Goal: Transaction & Acquisition: Purchase product/service

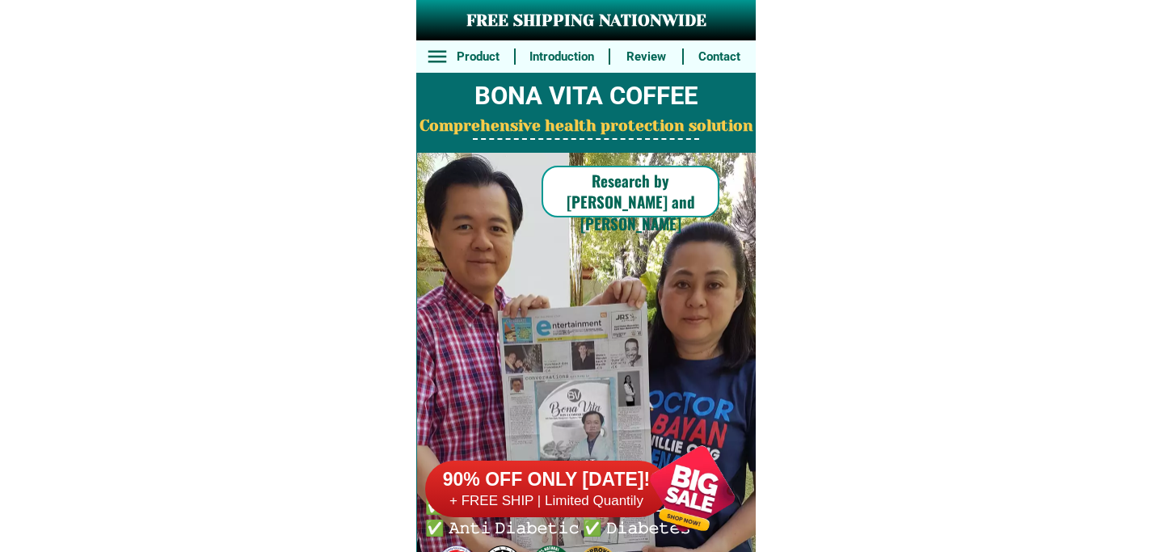
click at [609, 483] on h6 "90% OFF ONLY [DATE]!" at bounding box center [546, 480] width 243 height 24
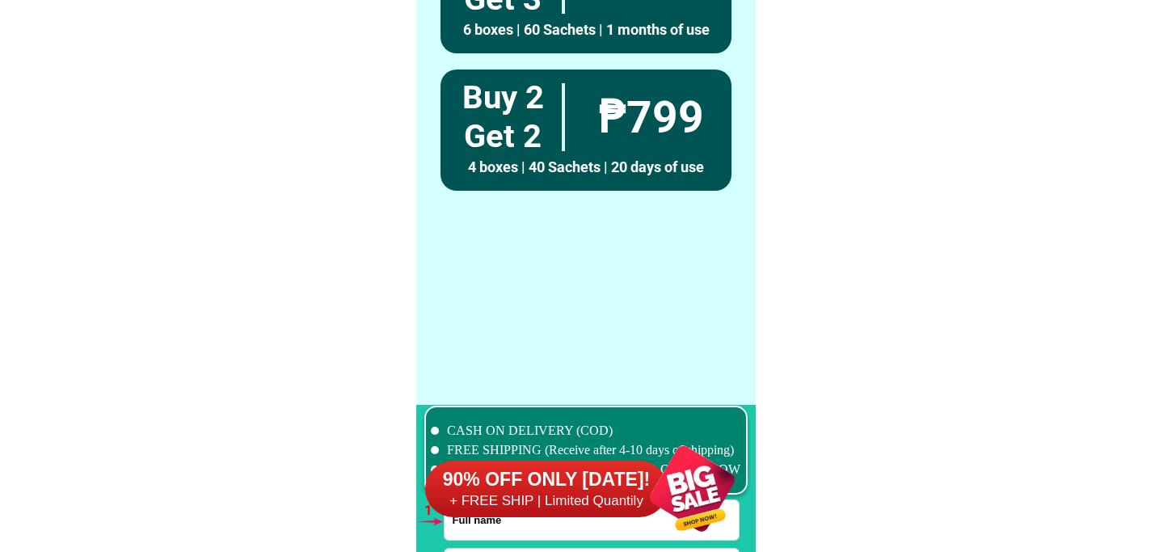
scroll to position [11887, 0]
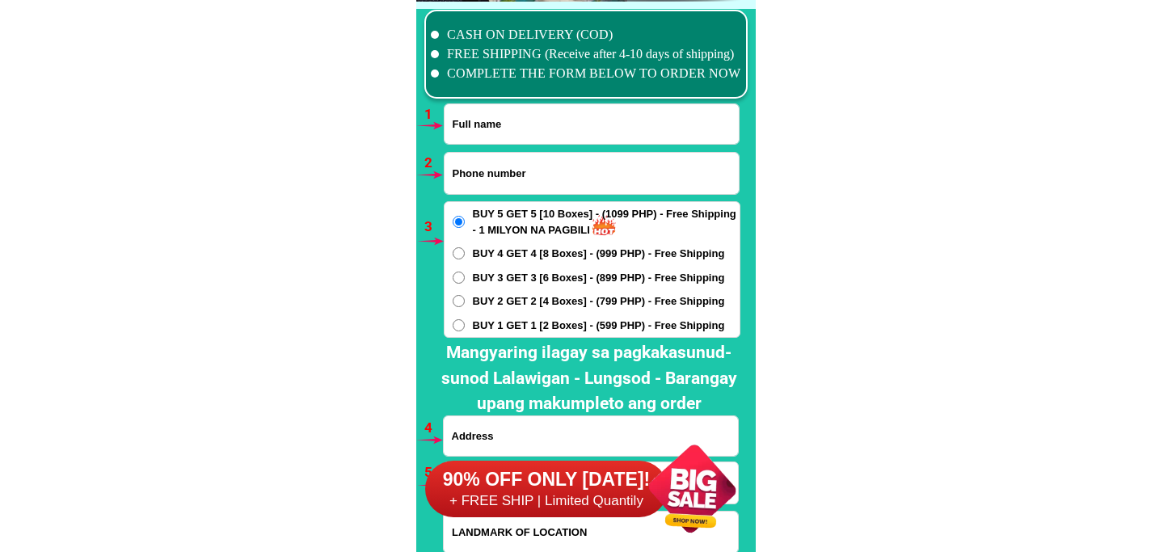
click at [572, 113] on input "Input full_name" at bounding box center [592, 124] width 294 height 40
paste input "09661757382"
type input "09661757382"
click at [525, 164] on input "Input phone_number" at bounding box center [592, 173] width 294 height 41
paste input "09661757382"
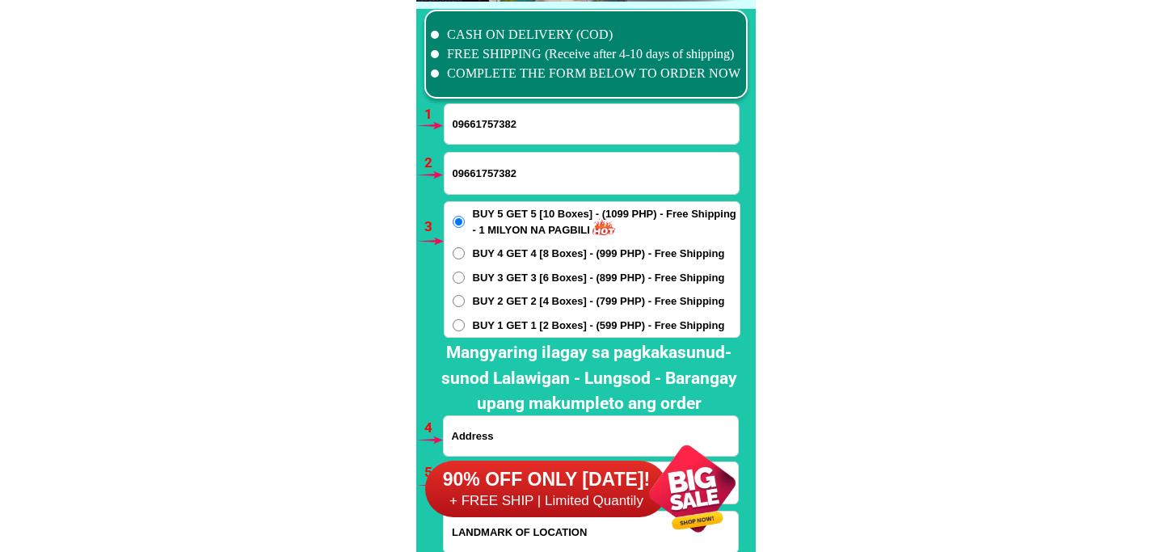
type input "09661757382"
drag, startPoint x: 340, startPoint y: 128, endPoint x: 321, endPoint y: 142, distance: 24.3
paste input "[PERSON_NAME]"
type input "[PERSON_NAME]"
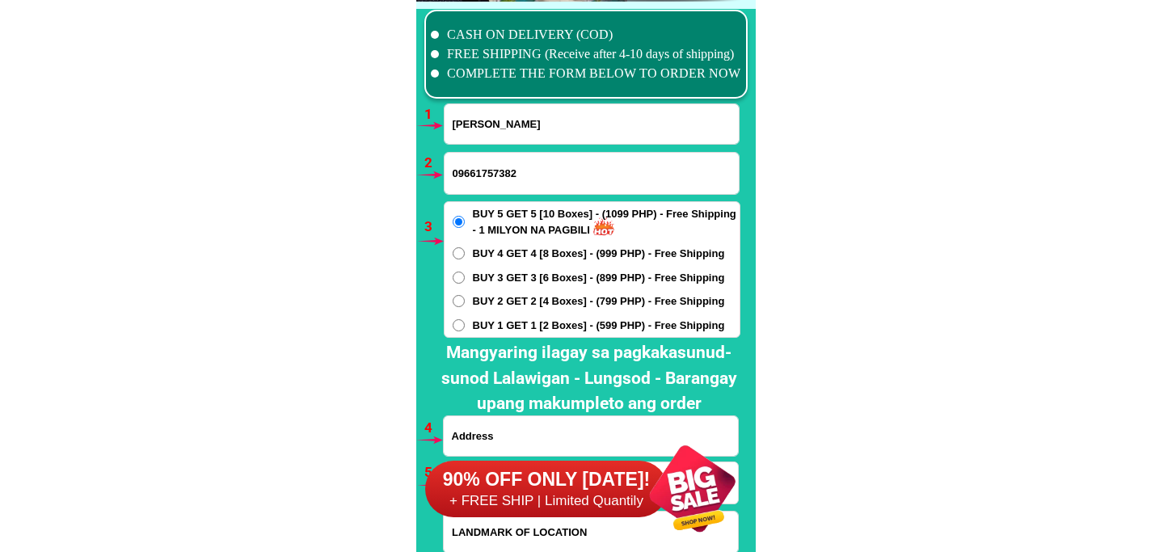
scroll to position [12067, 0]
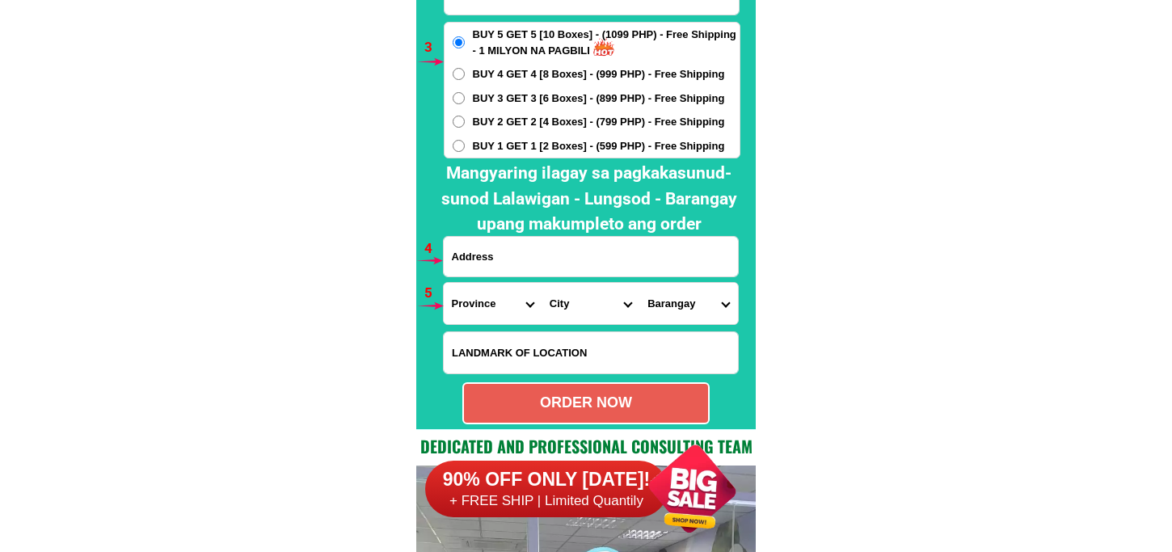
click at [497, 269] on input "Input address" at bounding box center [591, 257] width 294 height 40
paste input "[GEOGRAPHIC_DATA][PERSON_NAME] Tunghaan [GEOGRAPHIC_DATA] [GEOGRAPHIC_DATA]"
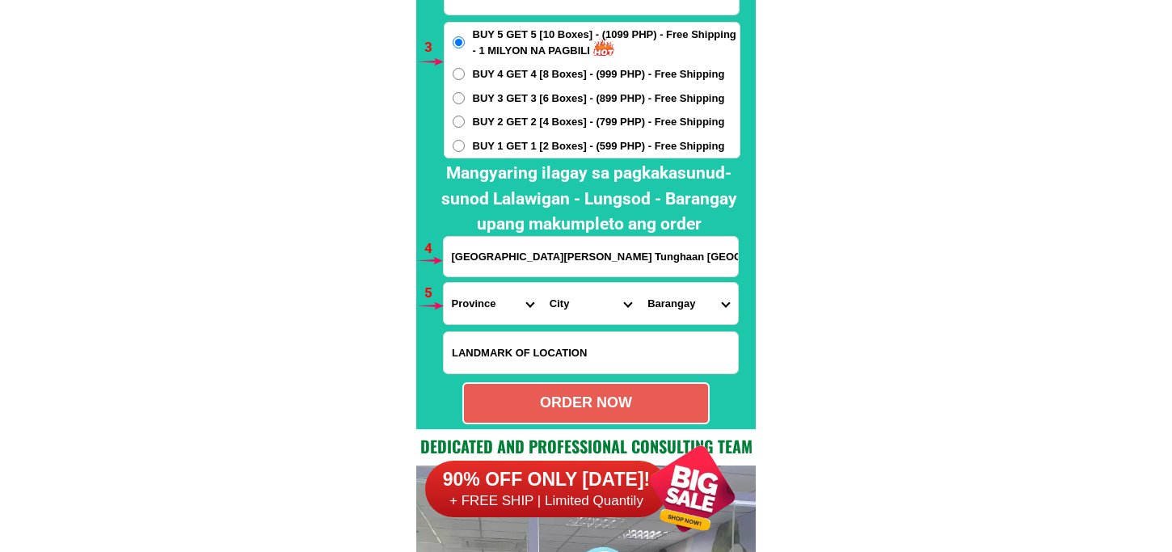
type input "[GEOGRAPHIC_DATA][PERSON_NAME] Tunghaan [GEOGRAPHIC_DATA] [GEOGRAPHIC_DATA]"
click at [482, 300] on select "Province [GEOGRAPHIC_DATA] [GEOGRAPHIC_DATA] [GEOGRAPHIC_DATA] [GEOGRAPHIC_DATA…" at bounding box center [493, 303] width 98 height 41
select select "63_8"
click at [444, 283] on select "Province [GEOGRAPHIC_DATA] [GEOGRAPHIC_DATA] [GEOGRAPHIC_DATA] [GEOGRAPHIC_DATA…" at bounding box center [493, 303] width 98 height 41
click at [542, 310] on select "City Alcoy [GEOGRAPHIC_DATA] [GEOGRAPHIC_DATA] [GEOGRAPHIC_DATA] [GEOGRAPHIC_DA…" at bounding box center [591, 303] width 98 height 41
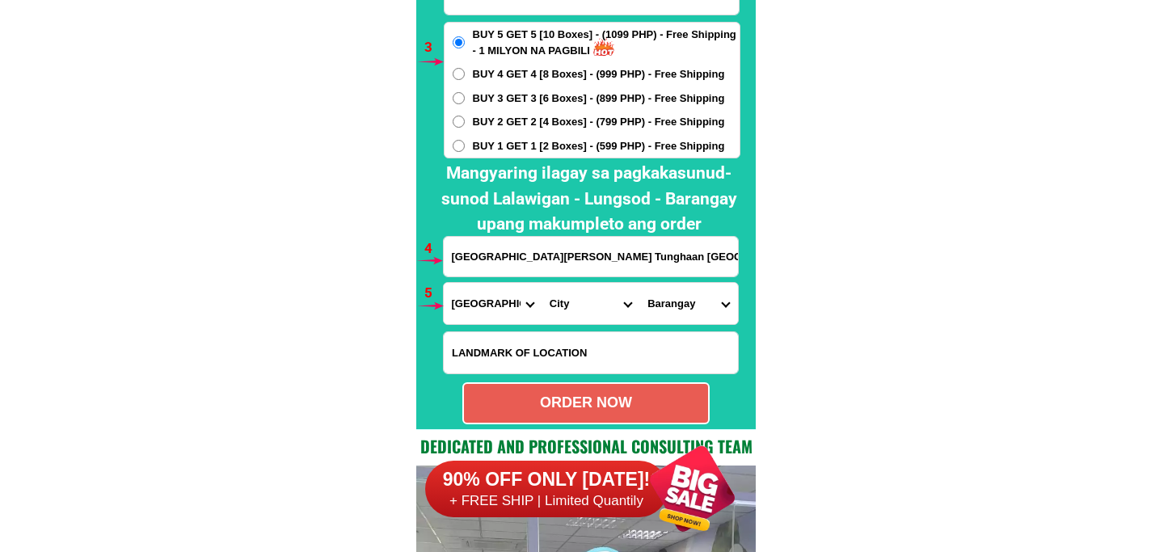
select select "63_87848"
click at [542, 283] on select "City Alcoy [GEOGRAPHIC_DATA] [GEOGRAPHIC_DATA] [GEOGRAPHIC_DATA] [GEOGRAPHIC_DA…" at bounding box center [591, 303] width 98 height 41
click at [679, 289] on select "Barangay [GEOGRAPHIC_DATA]-an Camp 7 Camp 8 Cuanos Guindaruhan Linao [GEOGRAPHI…" at bounding box center [688, 303] width 98 height 41
select select "63_878481136"
click at [639, 283] on select "Barangay [GEOGRAPHIC_DATA]-an Camp 7 Camp 8 Cuanos Guindaruhan Linao [GEOGRAPHI…" at bounding box center [688, 303] width 98 height 41
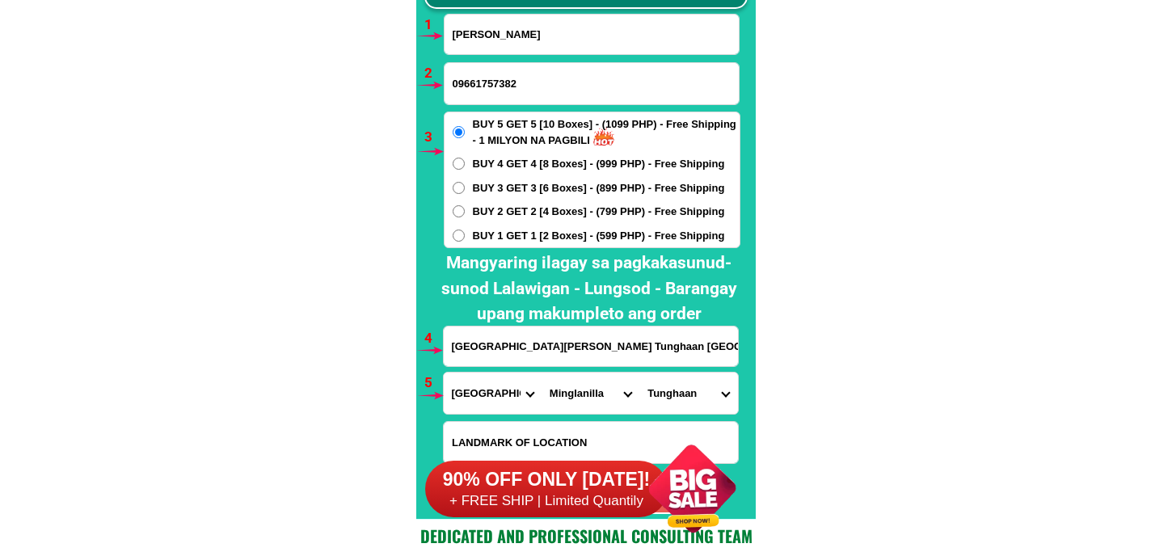
scroll to position [12156, 0]
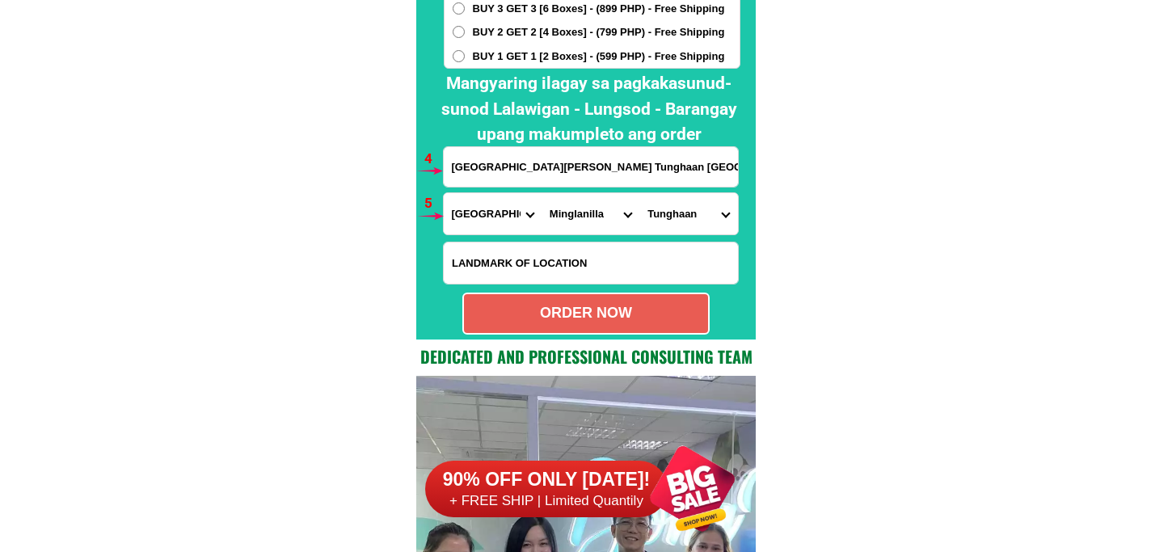
click at [632, 297] on div "ORDER NOW" at bounding box center [585, 314] width 247 height 42
radio input "true"
